Goal: Information Seeking & Learning: Learn about a topic

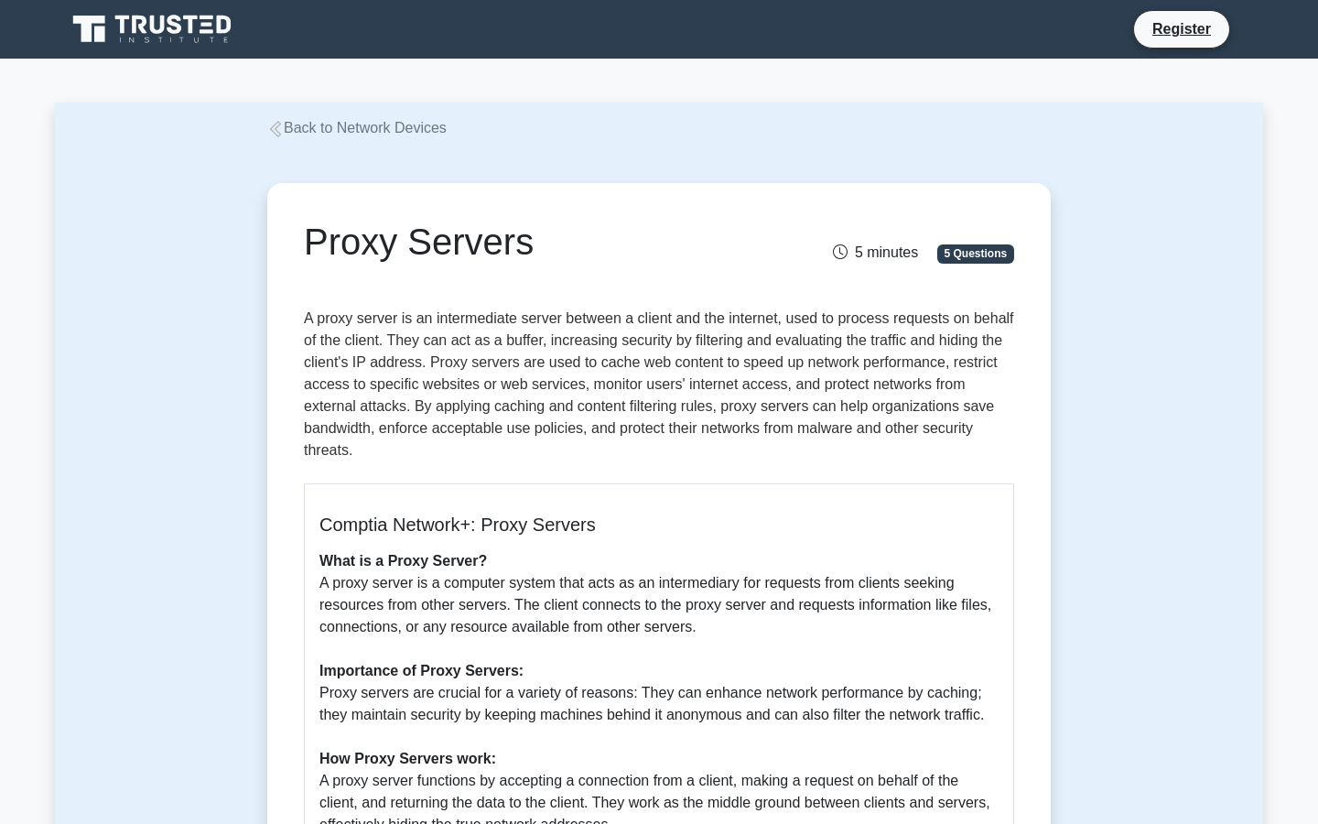
click at [346, 125] on link "Back to Network Devices" at bounding box center [356, 128] width 179 height 16
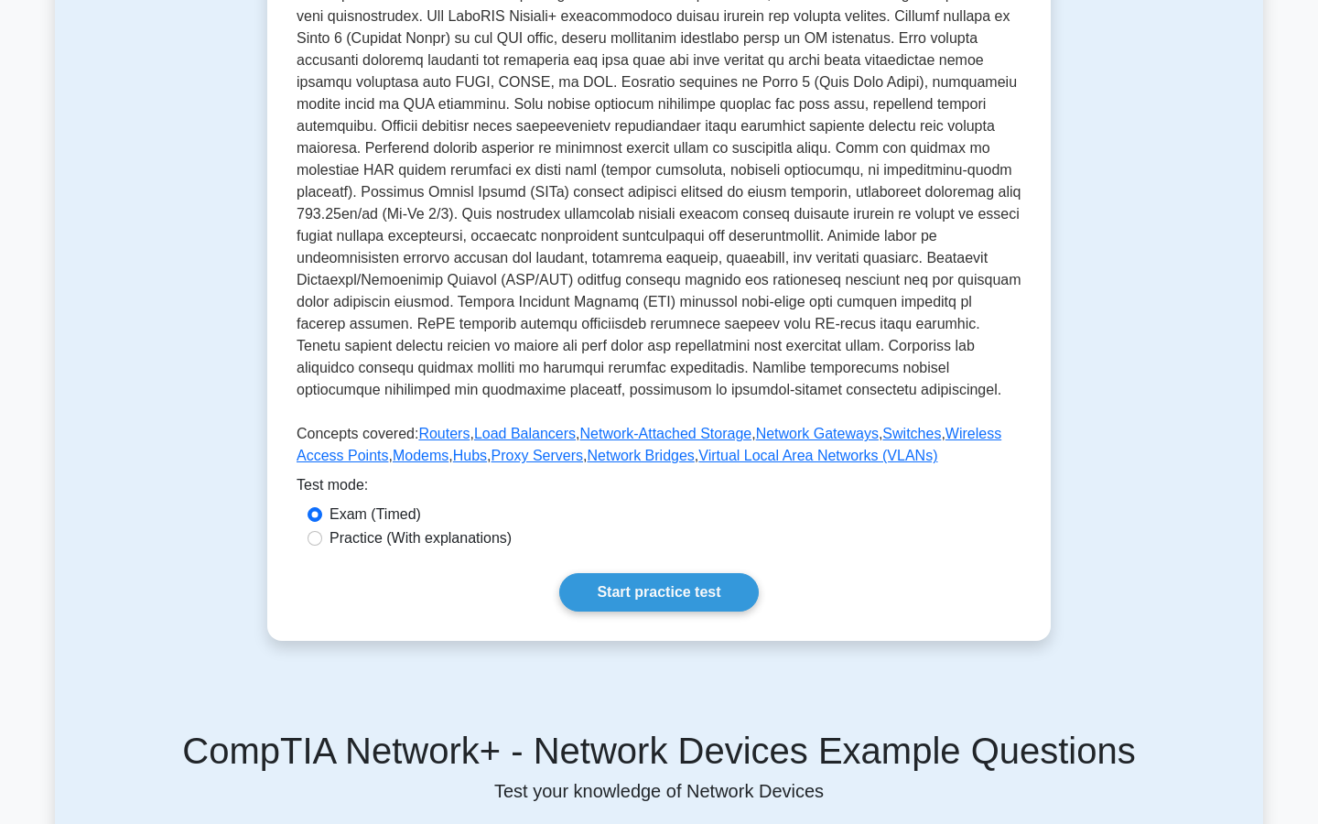
scroll to position [438, 0]
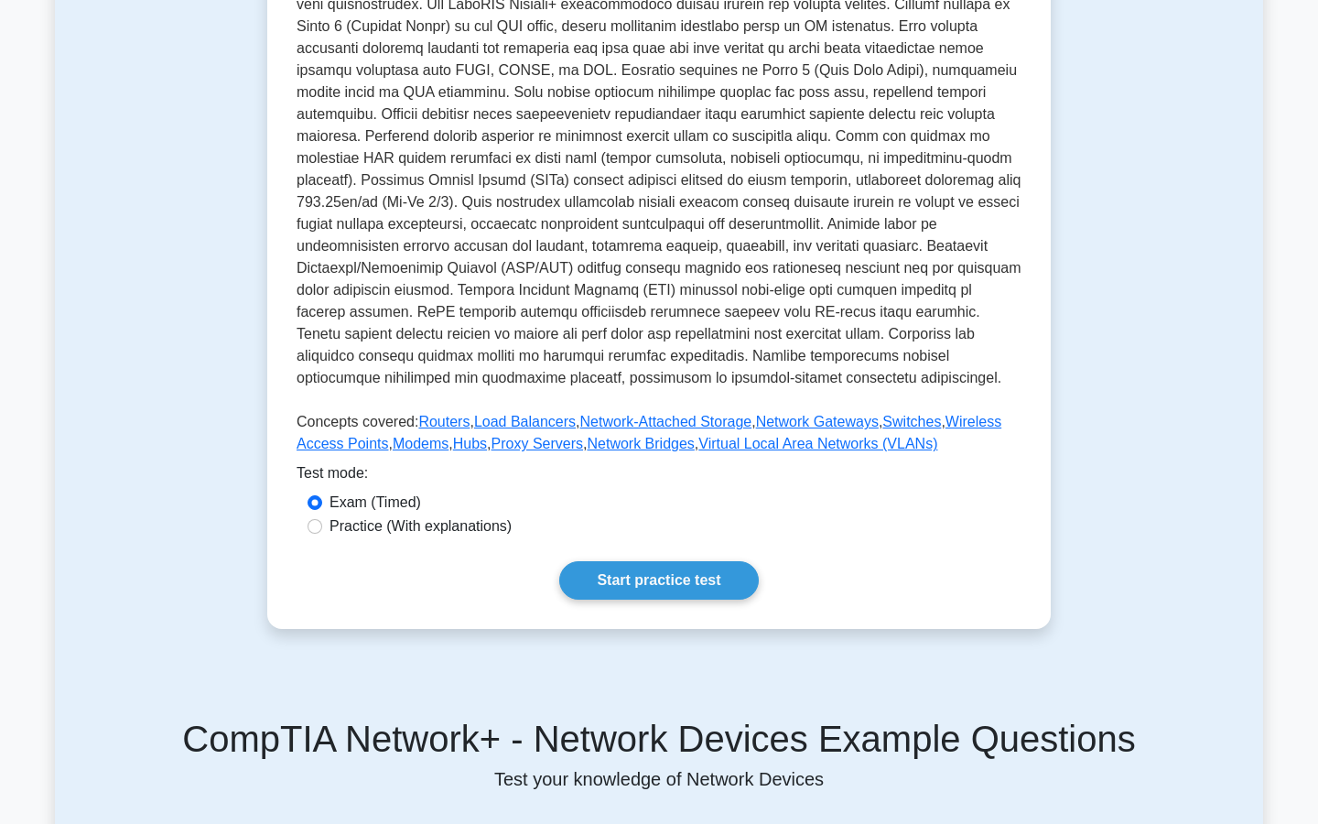
click at [443, 414] on link "Routers" at bounding box center [443, 422] width 51 height 16
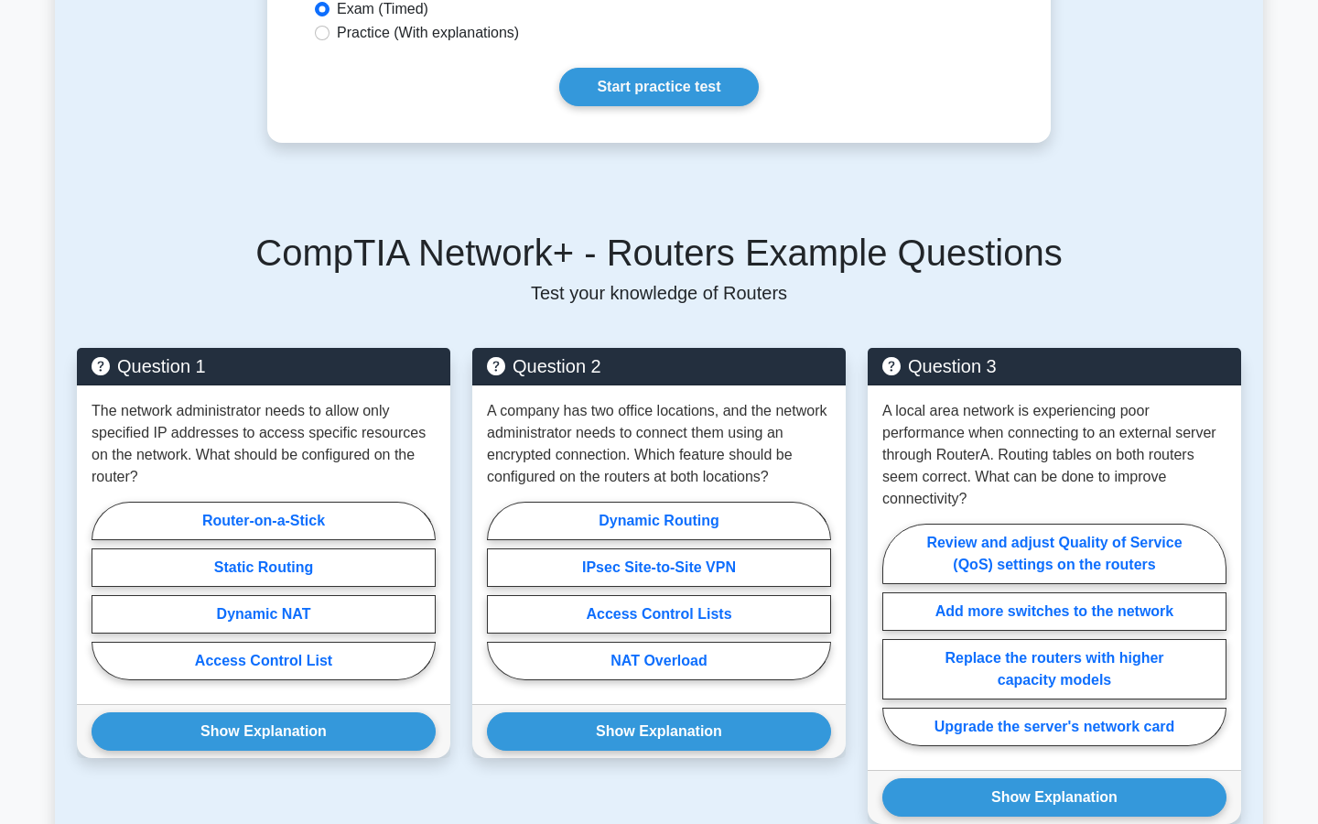
scroll to position [1051, 0]
